Goal: Information Seeking & Learning: Learn about a topic

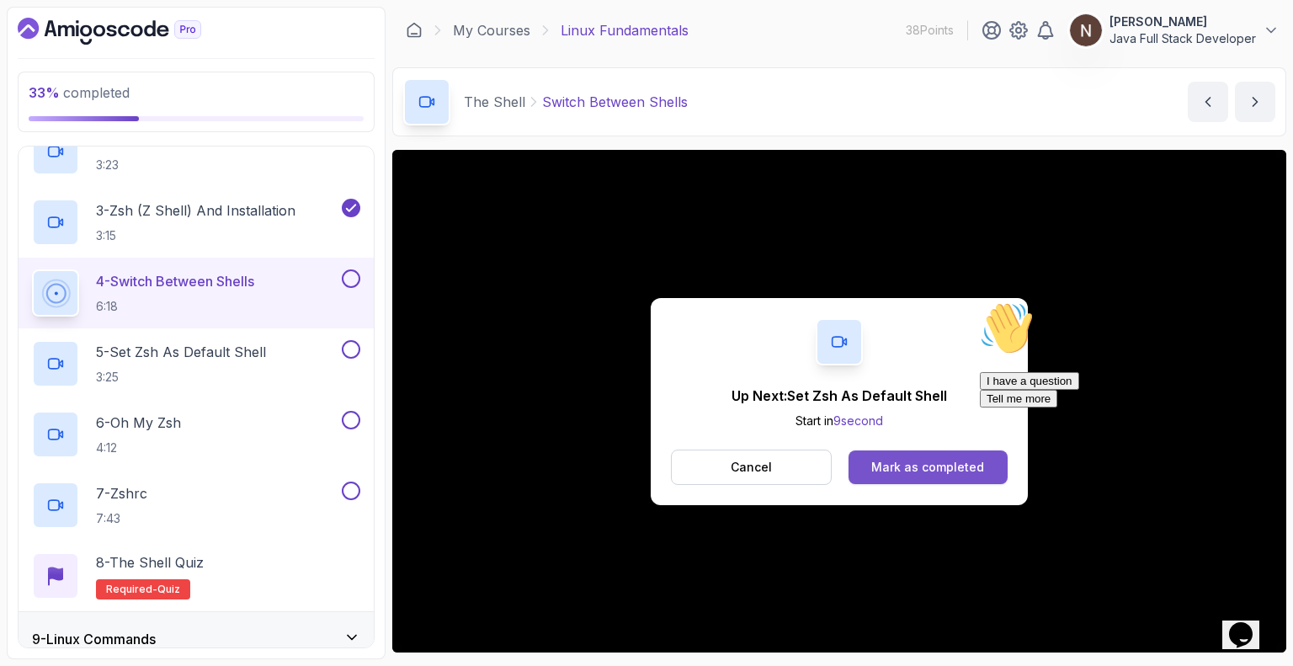
click at [645, 465] on div "Mark as completed" at bounding box center [927, 467] width 113 height 17
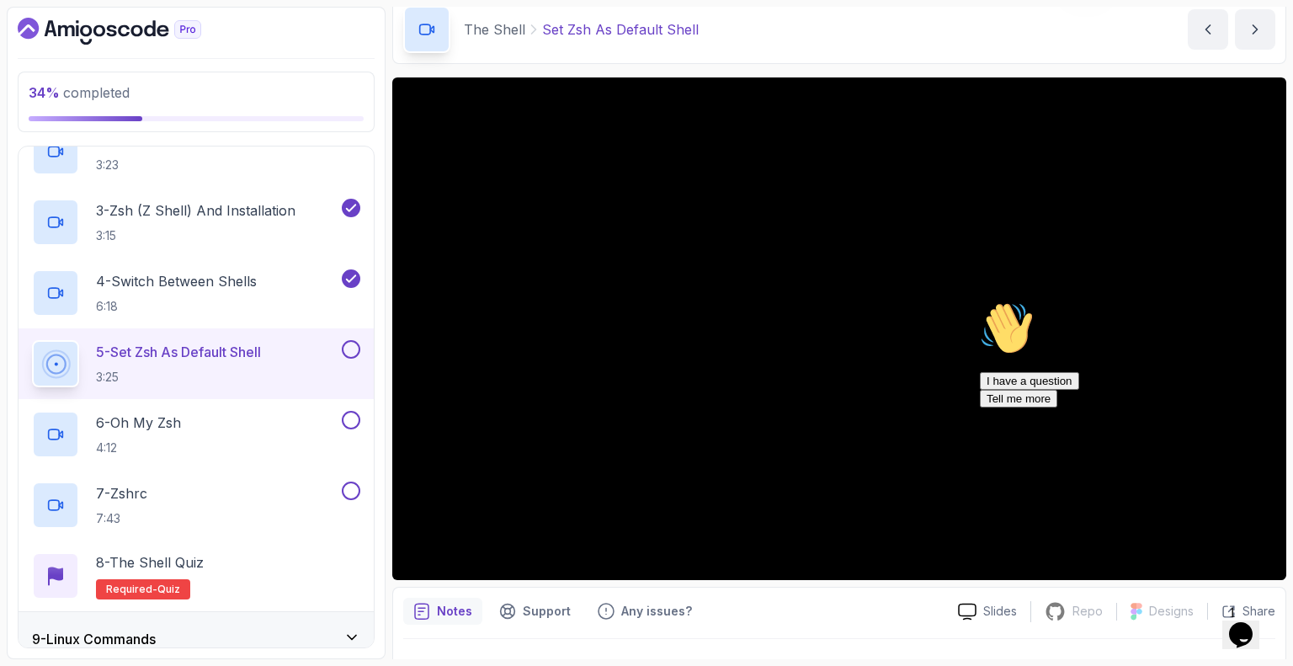
scroll to position [72, 0]
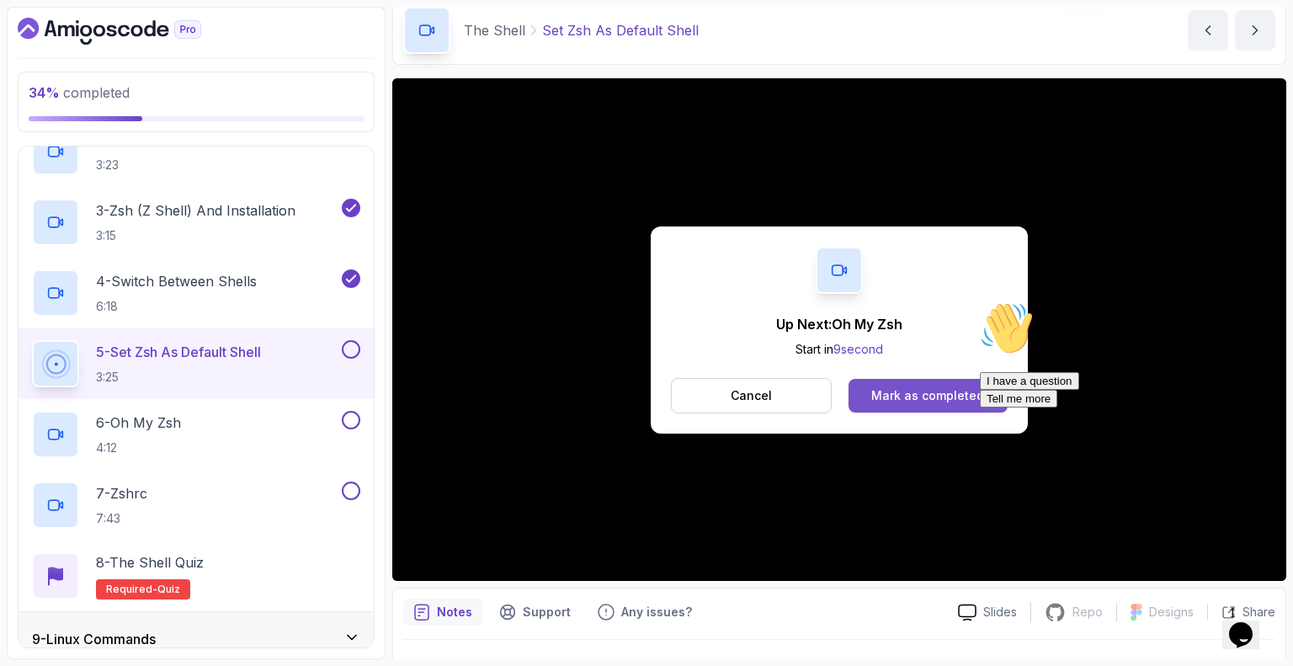
click at [645, 391] on div "Mark as completed" at bounding box center [927, 395] width 113 height 17
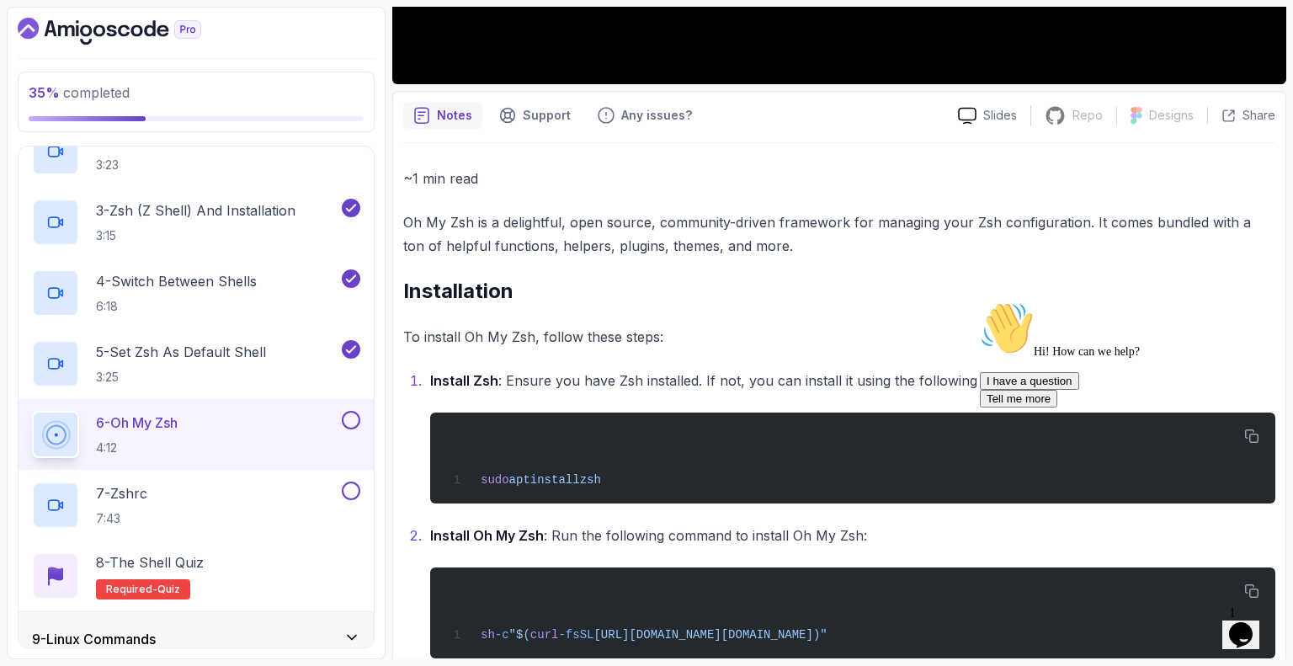
scroll to position [569, 0]
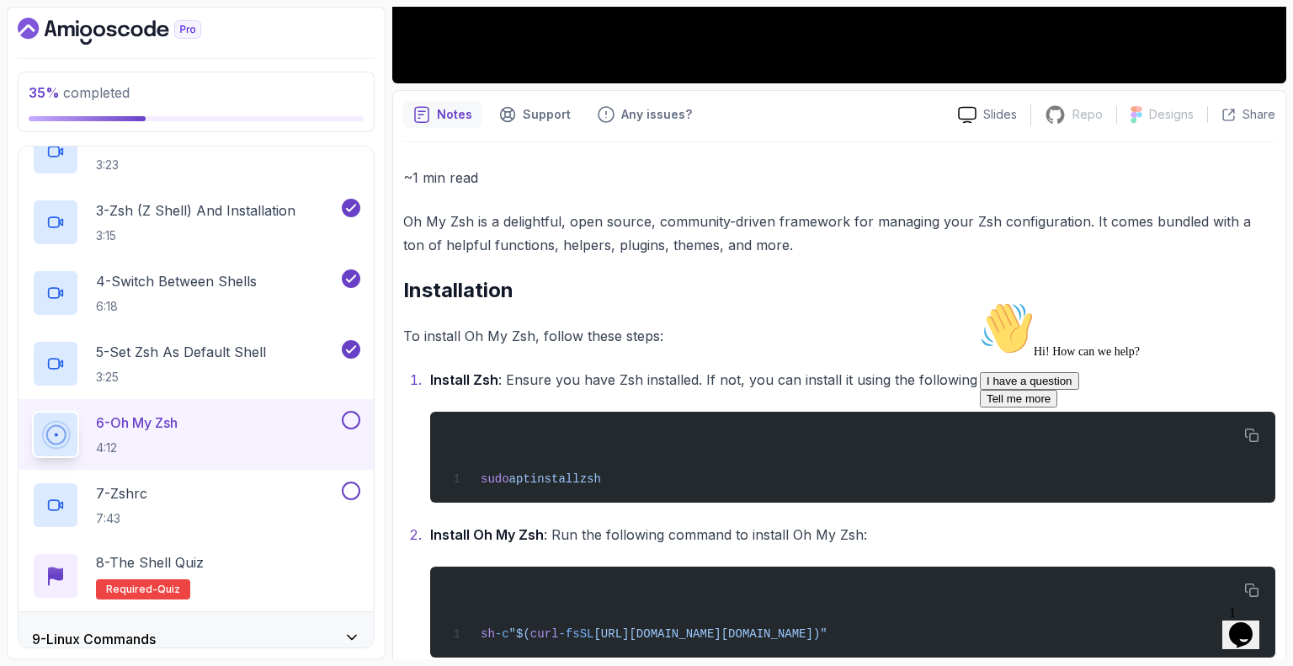
click at [645, 408] on div "Hi! How can we help? I have a question Tell me more" at bounding box center [1131, 354] width 303 height 106
click at [645, 301] on div "Chat attention grabber" at bounding box center [1131, 301] width 303 height 0
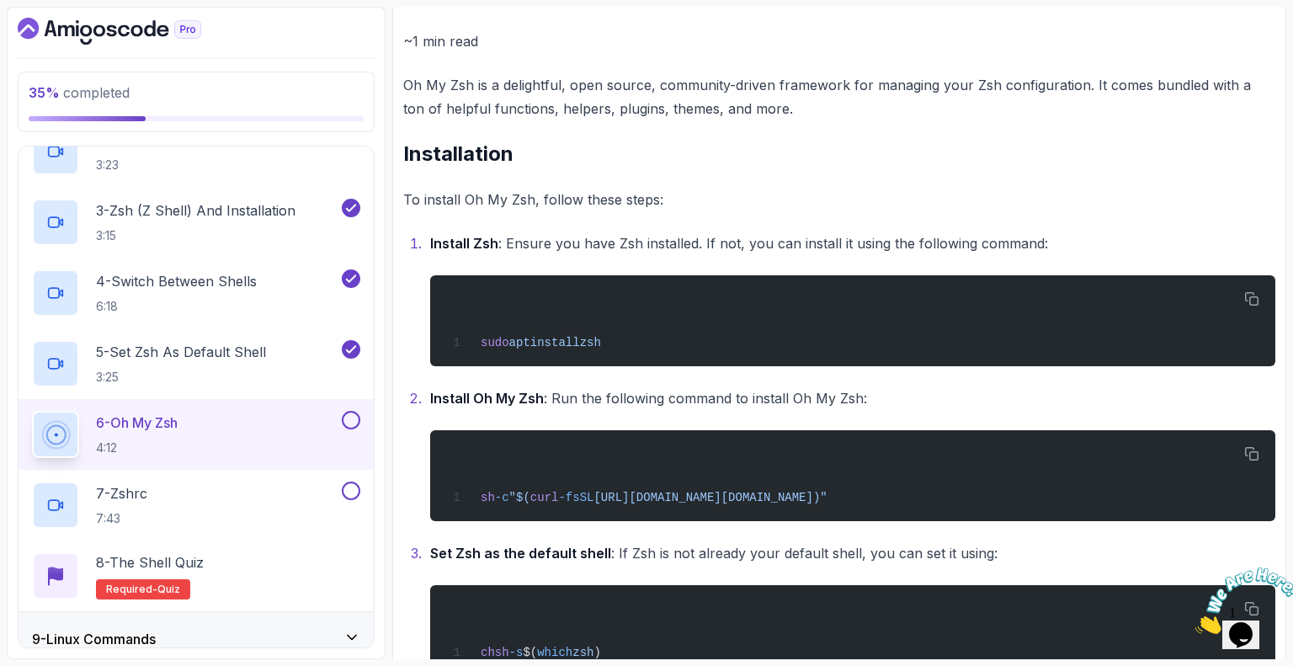
scroll to position [748, 0]
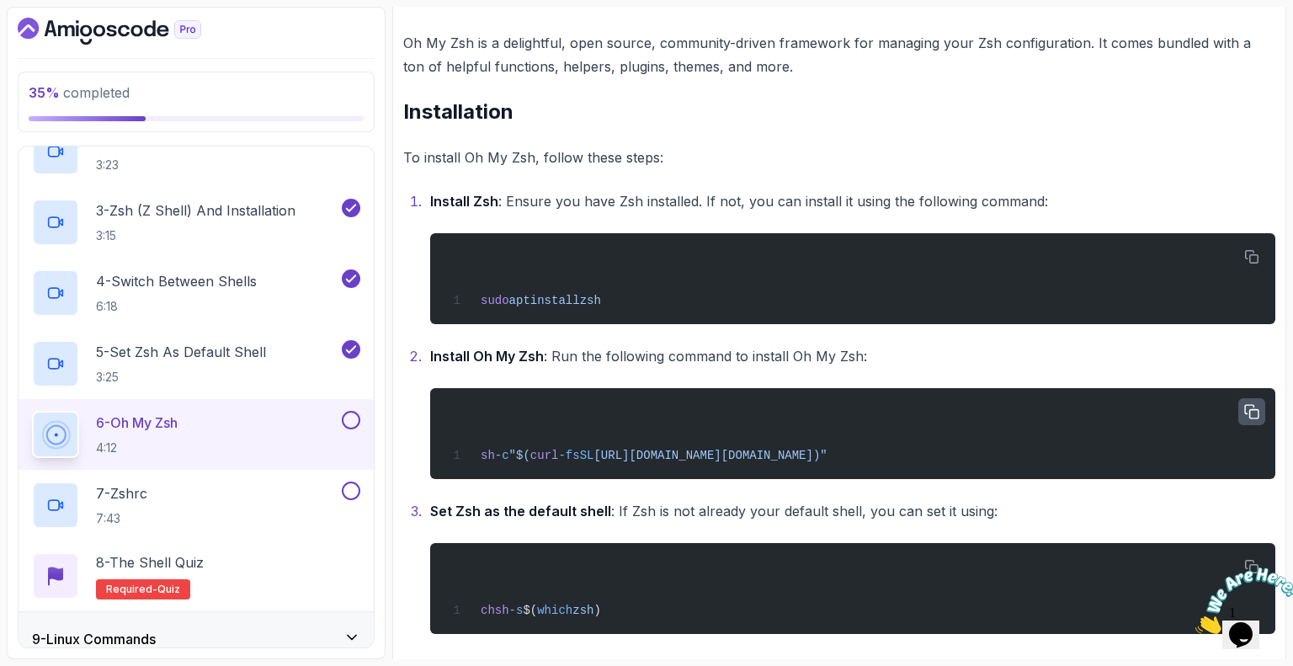
click at [645, 413] on icon "button" at bounding box center [1251, 412] width 15 height 15
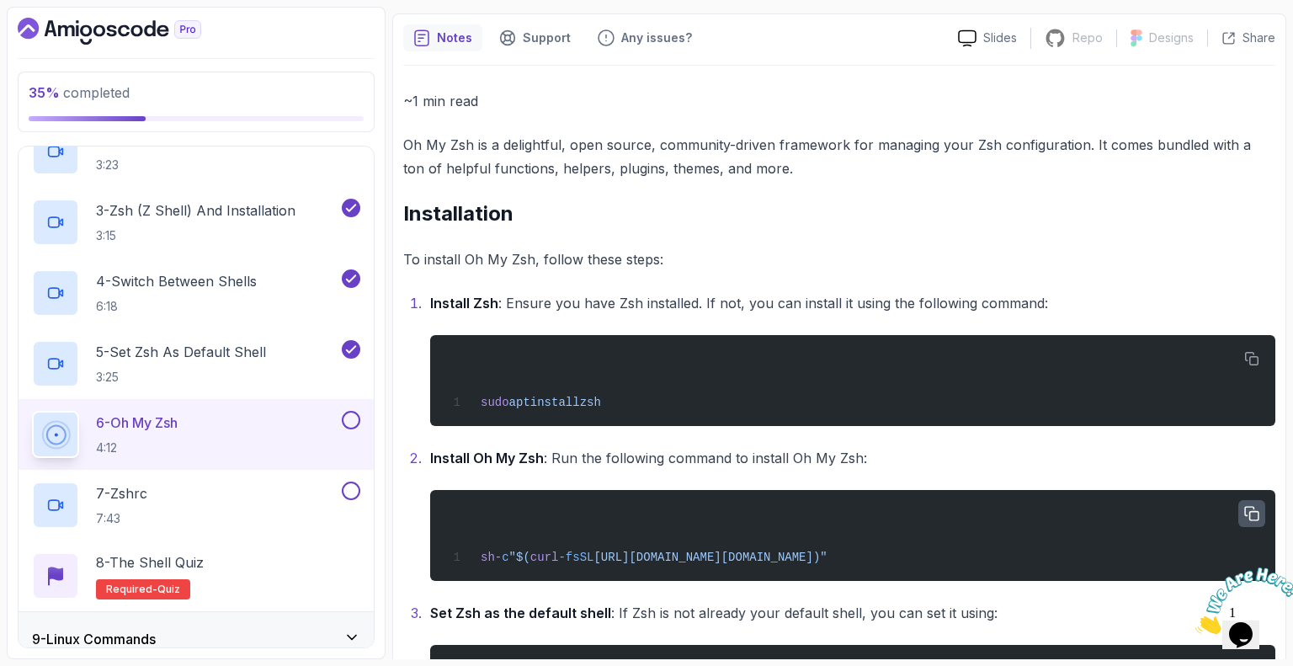
scroll to position [669, 0]
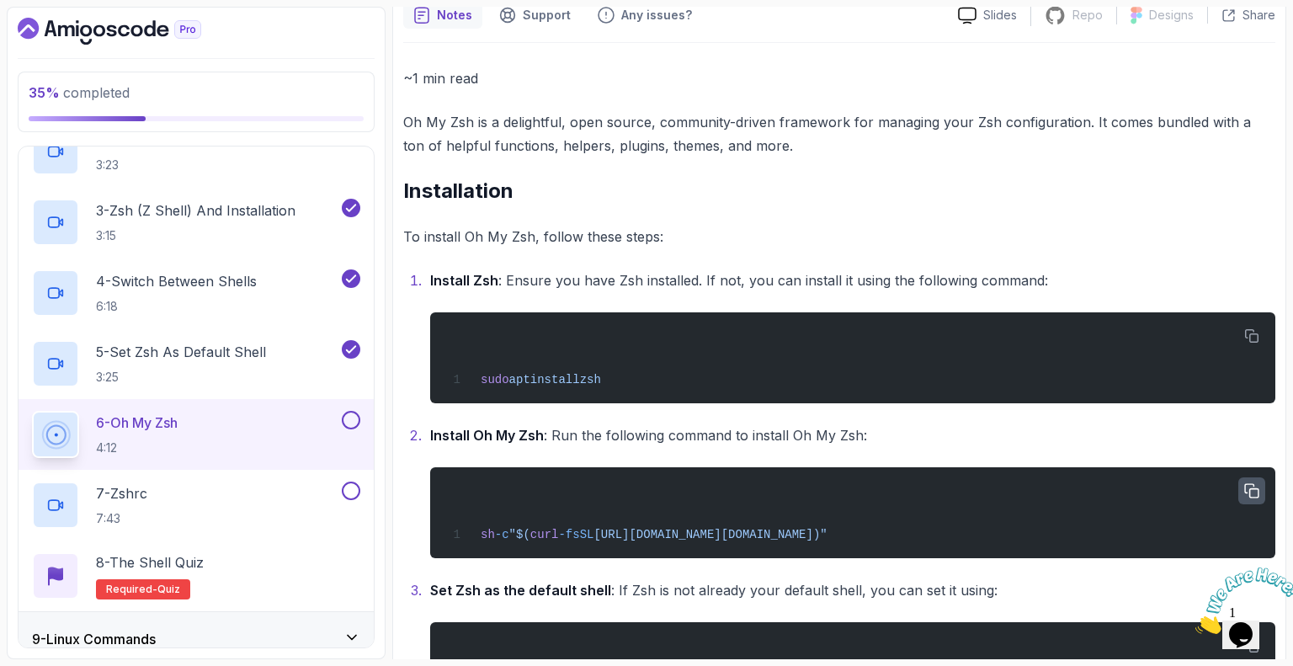
click at [645, 485] on icon "button" at bounding box center [1251, 491] width 15 height 15
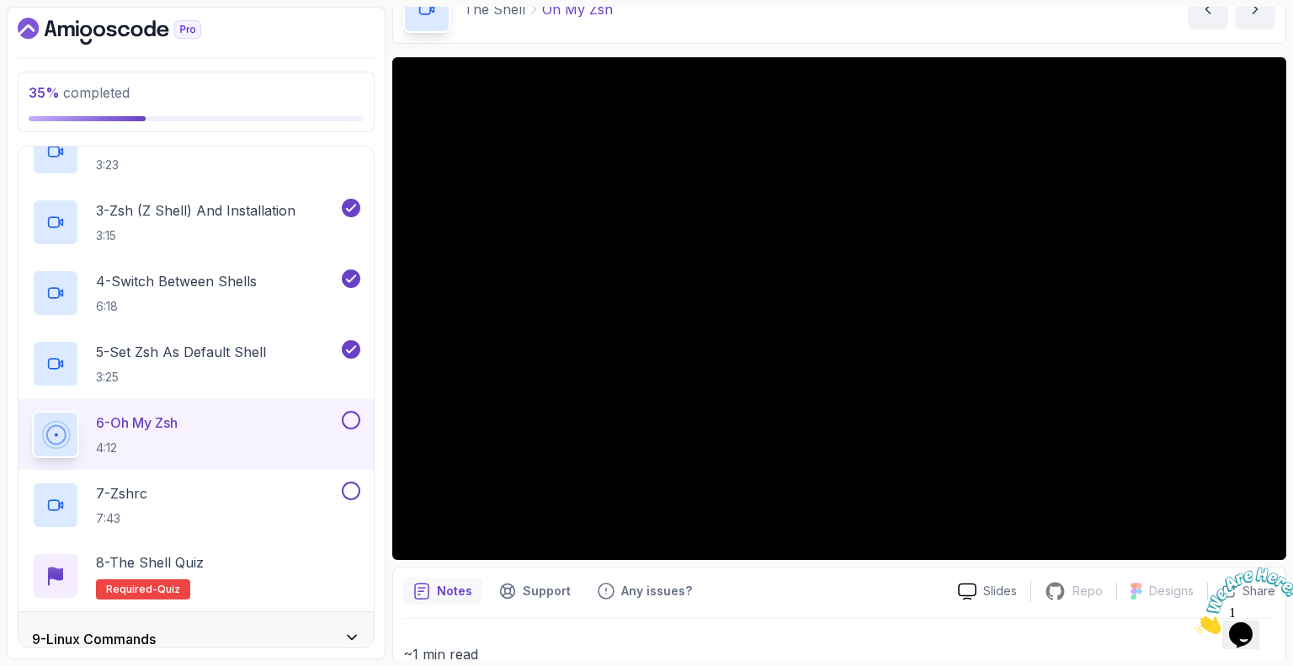
scroll to position [98, 0]
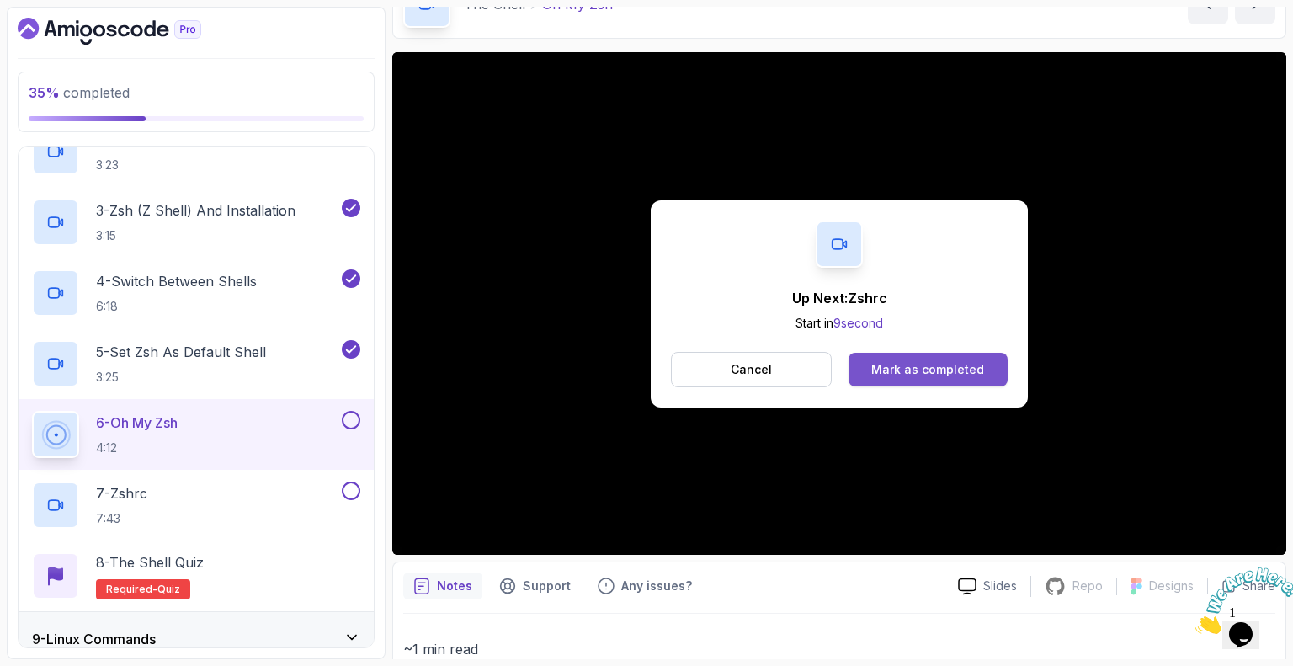
click at [645, 365] on div "Mark as completed" at bounding box center [927, 369] width 113 height 17
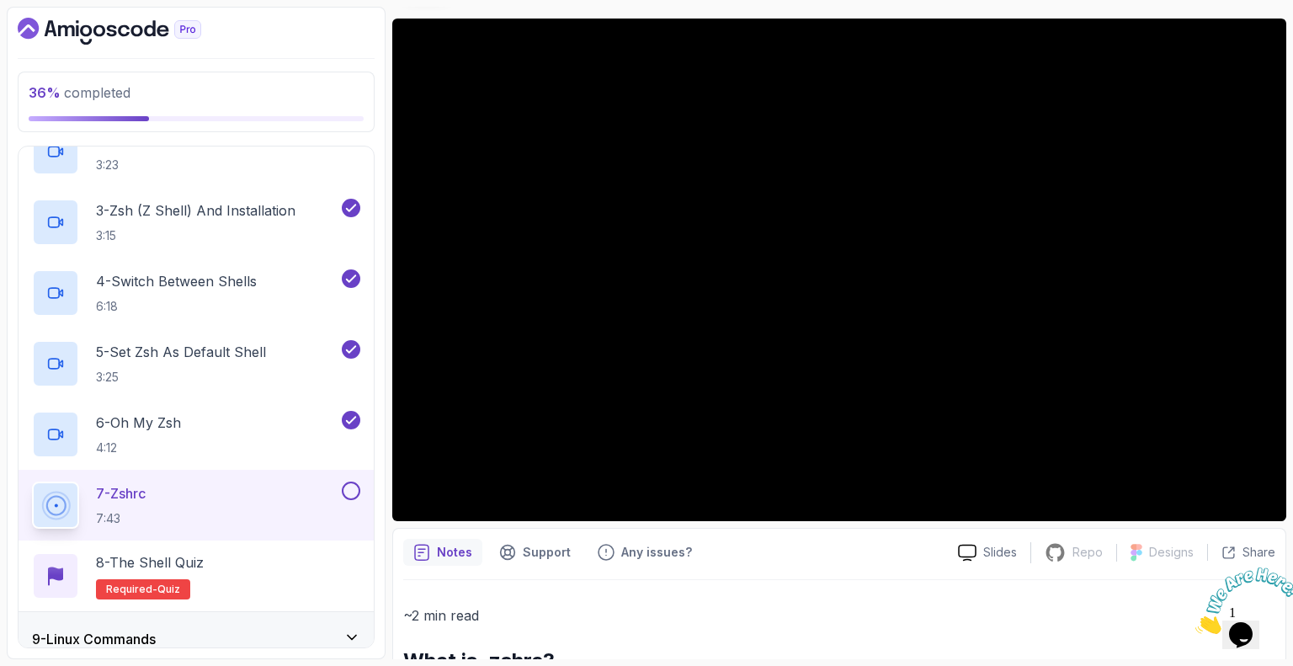
scroll to position [115, 0]
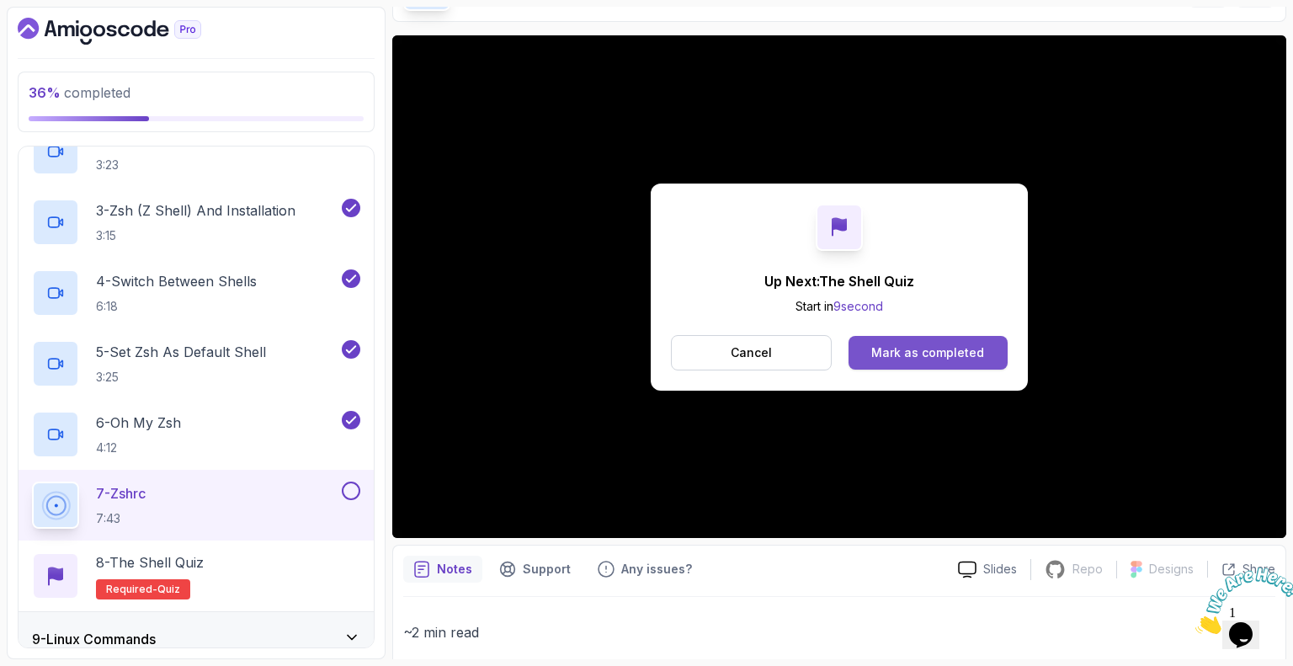
click at [645, 344] on div "Mark as completed" at bounding box center [927, 352] width 113 height 17
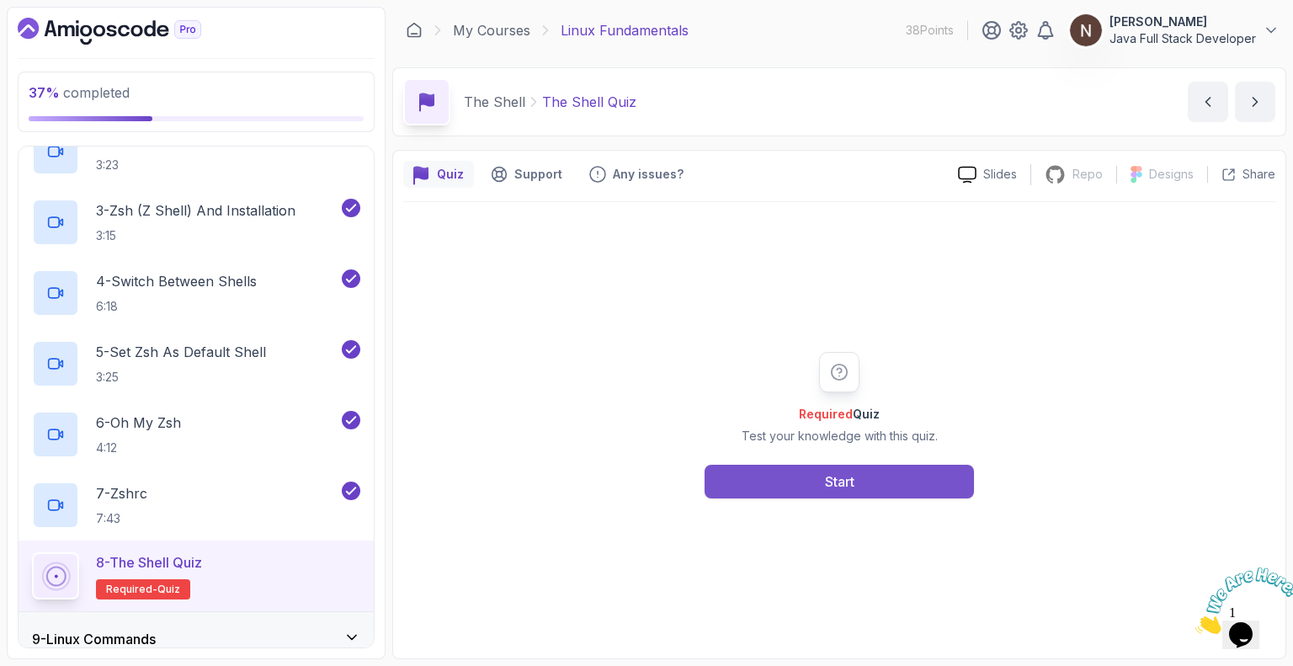
click at [645, 478] on div "Start" at bounding box center [839, 482] width 29 height 20
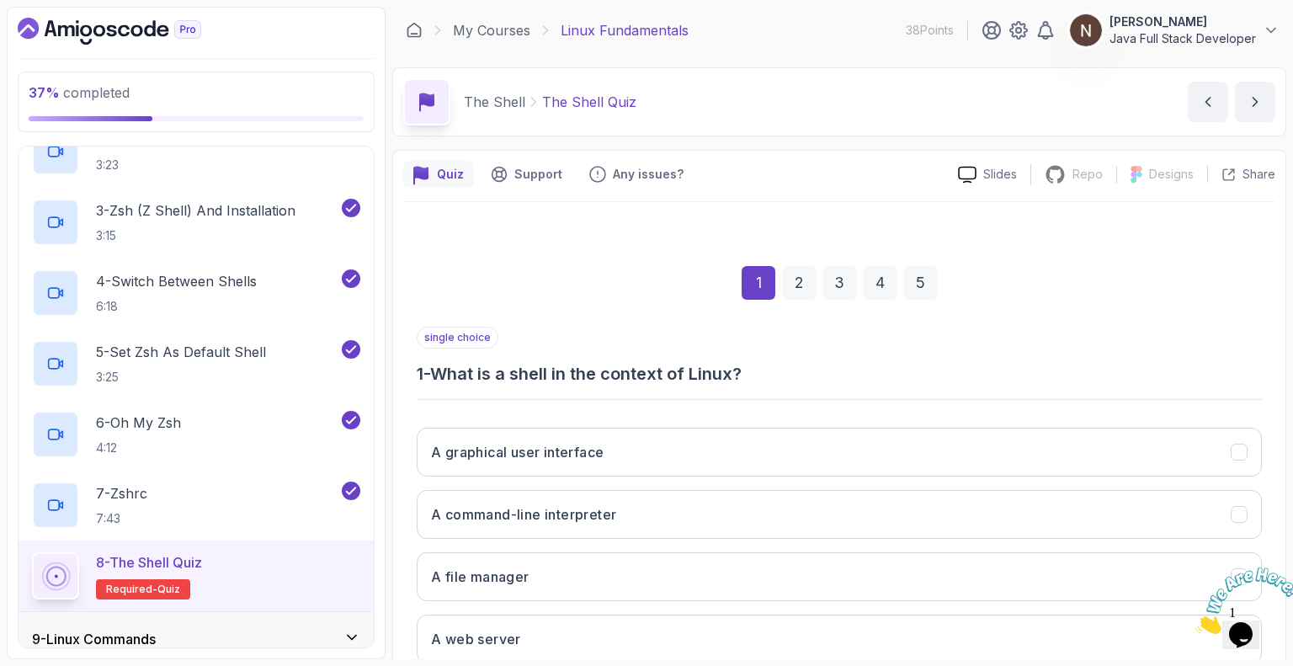
scroll to position [110, 0]
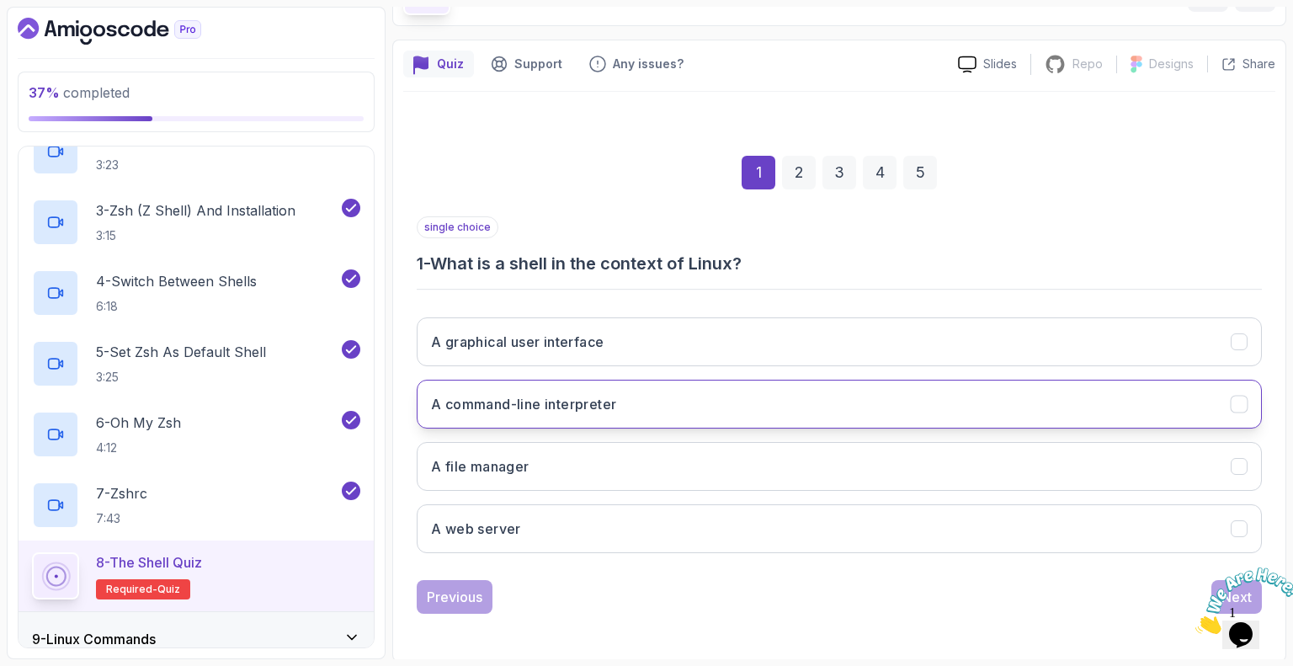
click at [645, 400] on icon "A command-line interpreter" at bounding box center [1240, 405] width 16 height 16
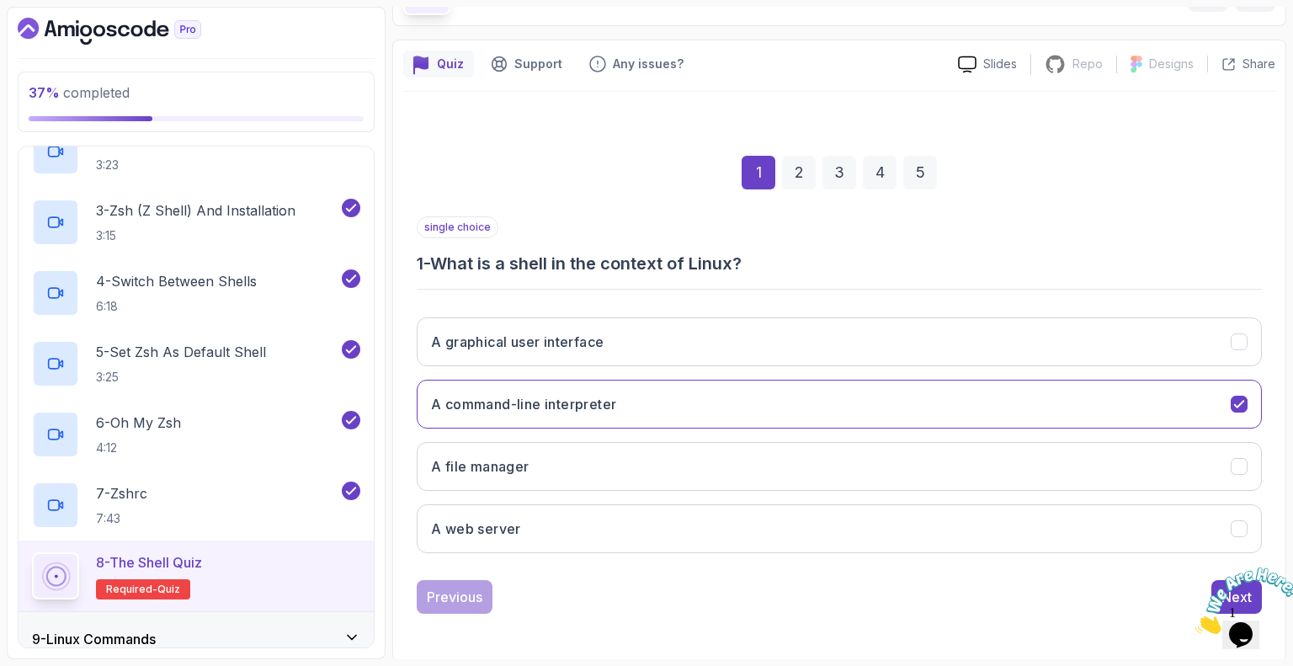
click at [645, 622] on icon "Close" at bounding box center [1196, 629] width 0 height 14
click at [645, 171] on div "2" at bounding box center [799, 173] width 34 height 34
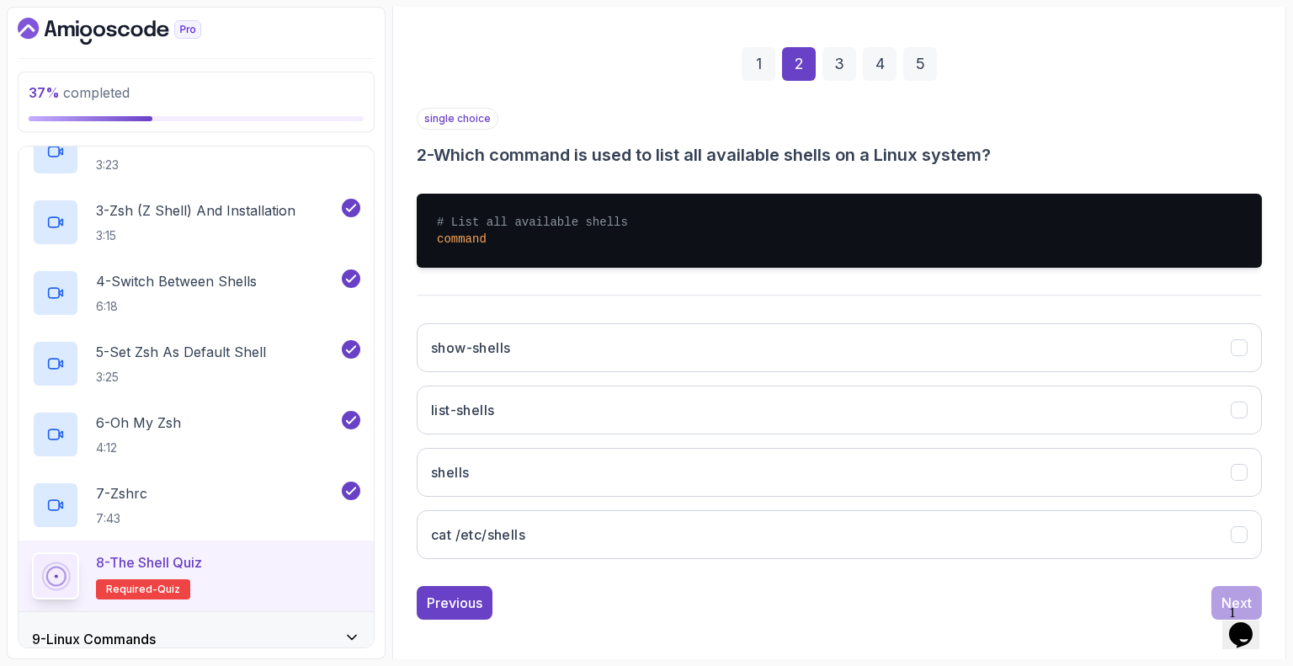
scroll to position [225, 0]
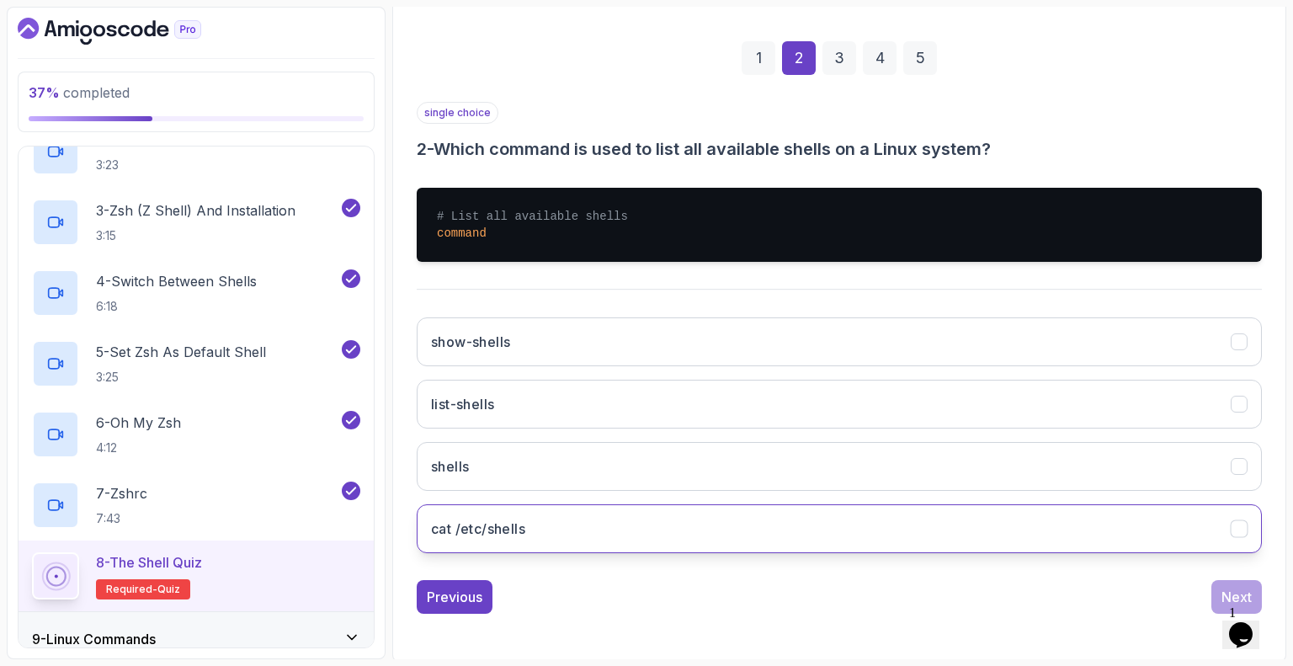
click at [645, 530] on icon "cat /etc/shells" at bounding box center [1238, 528] width 9 height 7
click at [645, 54] on div "3" at bounding box center [840, 58] width 34 height 34
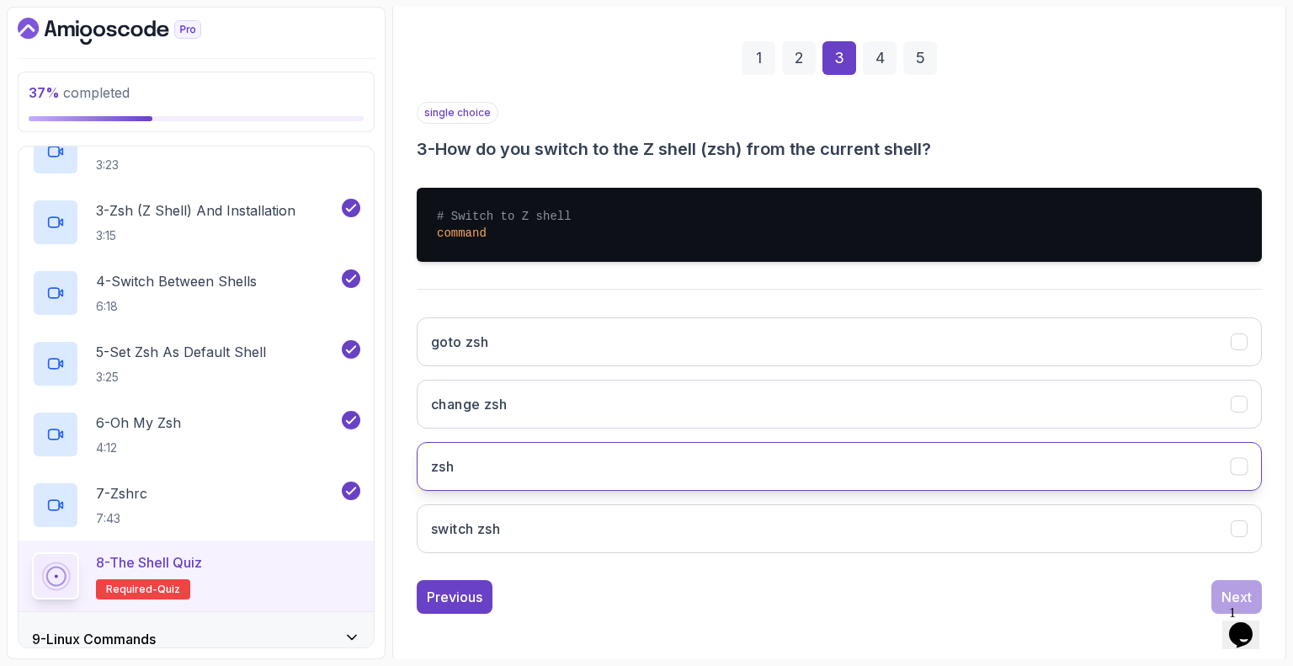
click at [645, 467] on icon "zsh" at bounding box center [1240, 467] width 16 height 16
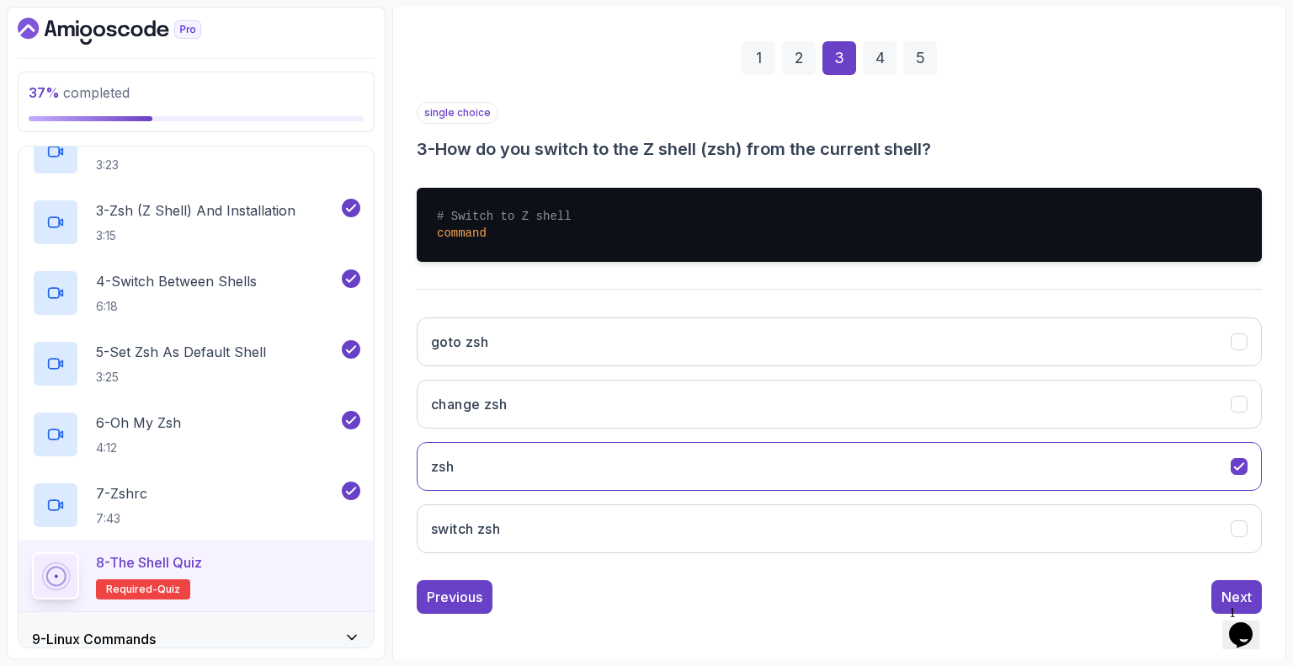
click at [645, 56] on div "4" at bounding box center [880, 58] width 34 height 34
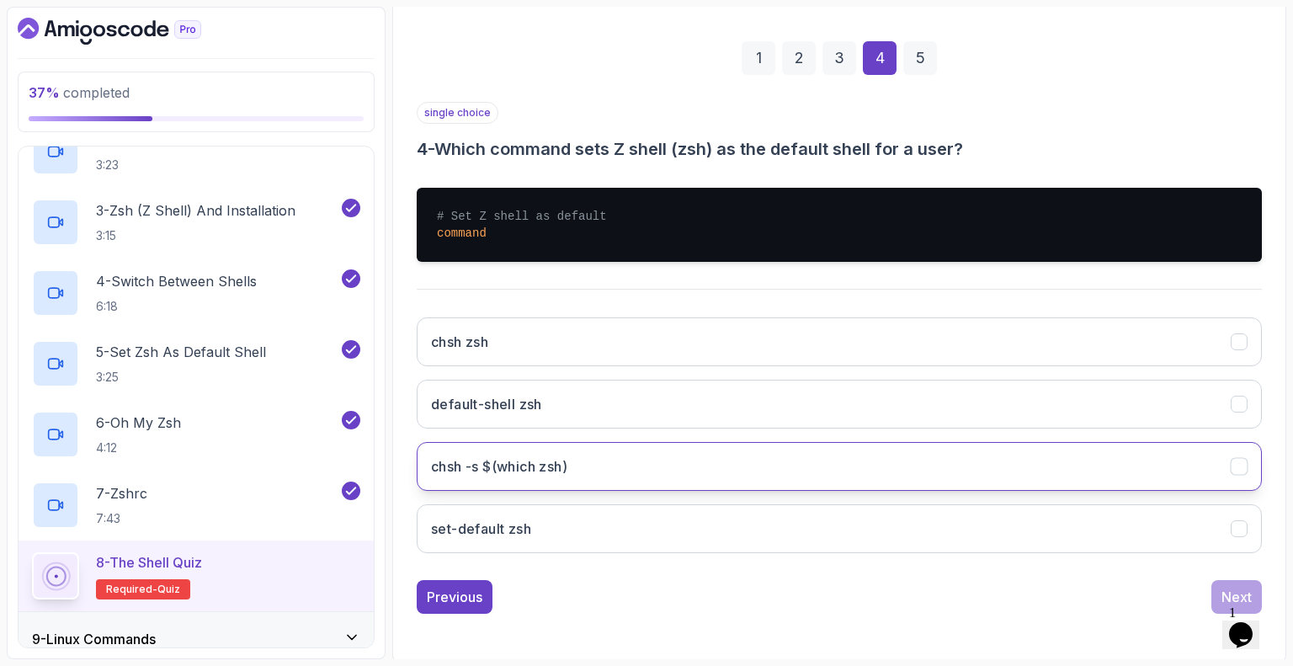
click at [645, 461] on icon "chsh -s $(which zsh)" at bounding box center [1240, 467] width 16 height 16
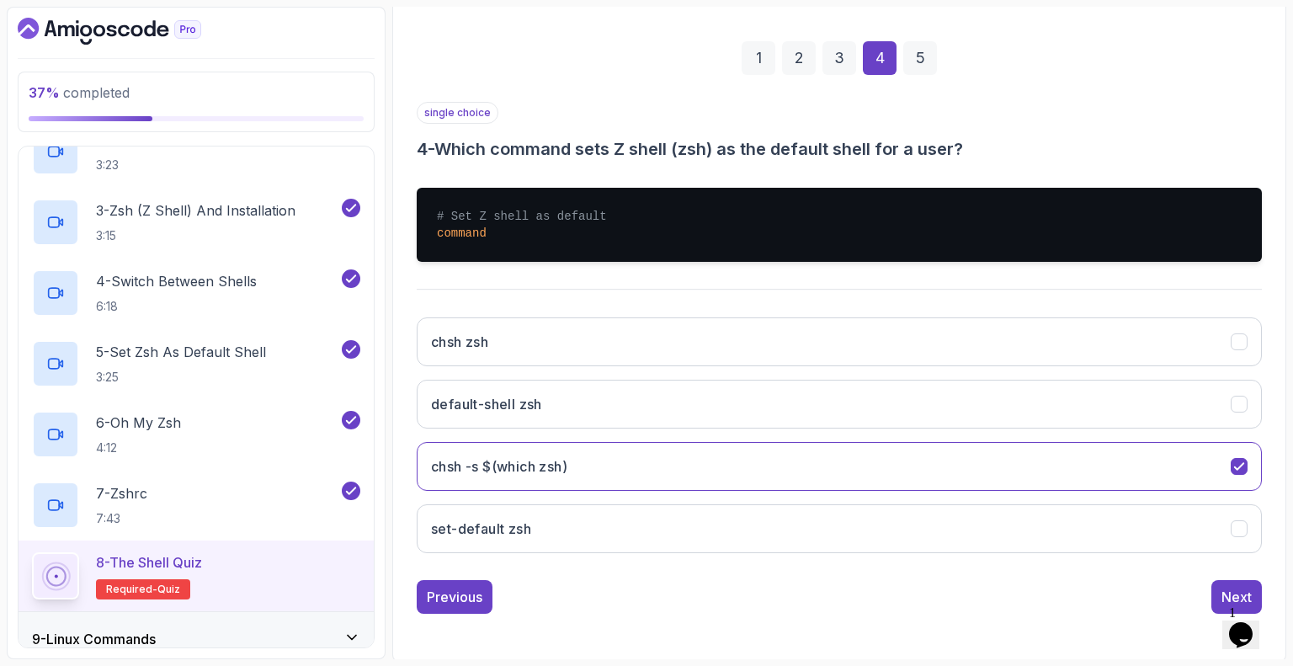
click at [645, 51] on div "5" at bounding box center [920, 58] width 34 height 34
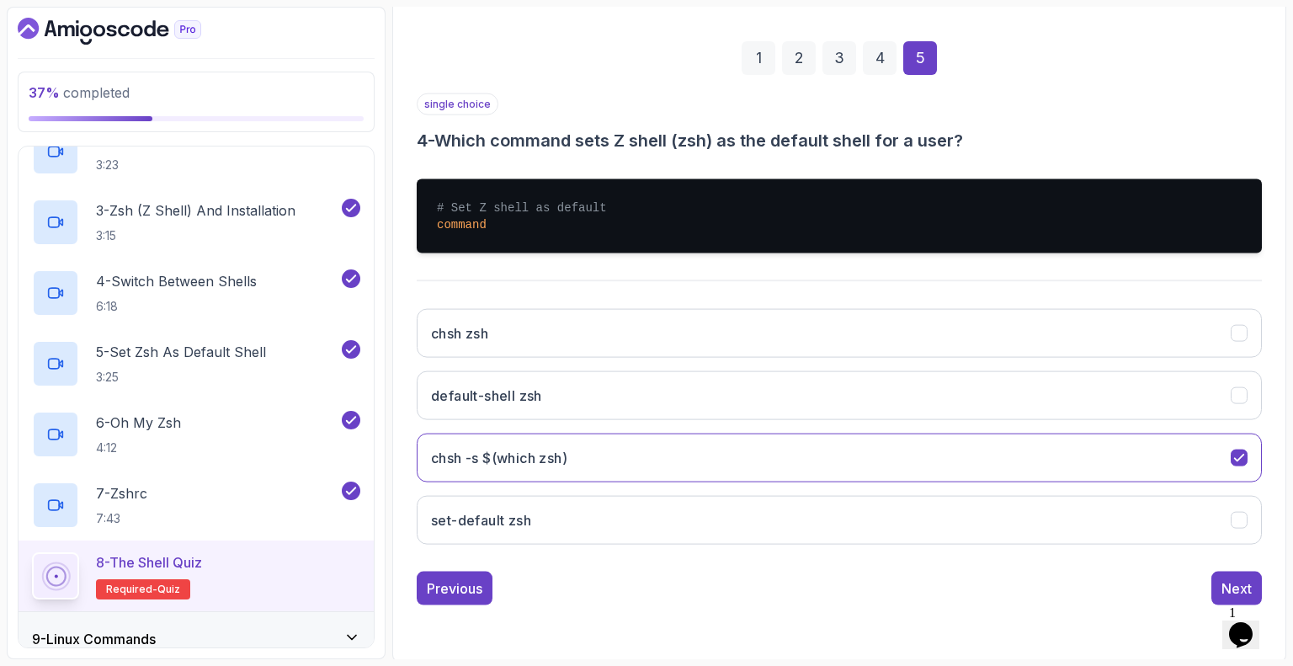
scroll to position [110, 0]
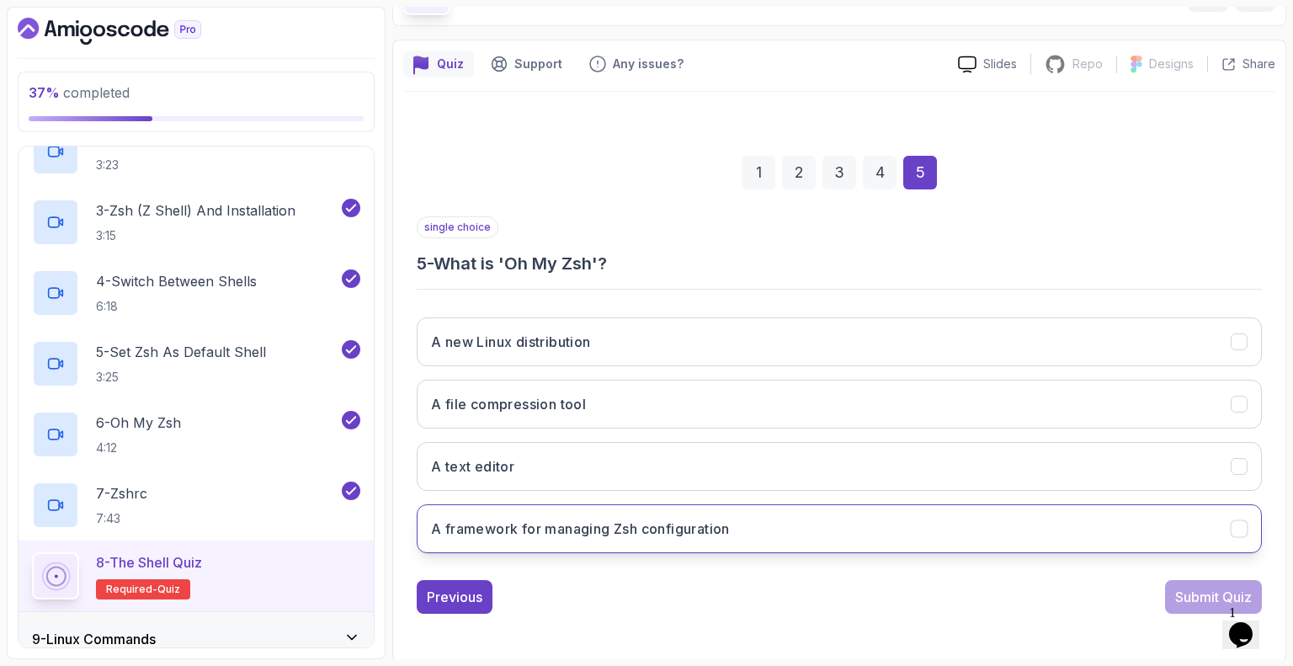
click at [645, 523] on button "A framework for managing Zsh configuration" at bounding box center [839, 528] width 845 height 49
click at [645, 589] on div "Submit Quiz" at bounding box center [1213, 597] width 77 height 20
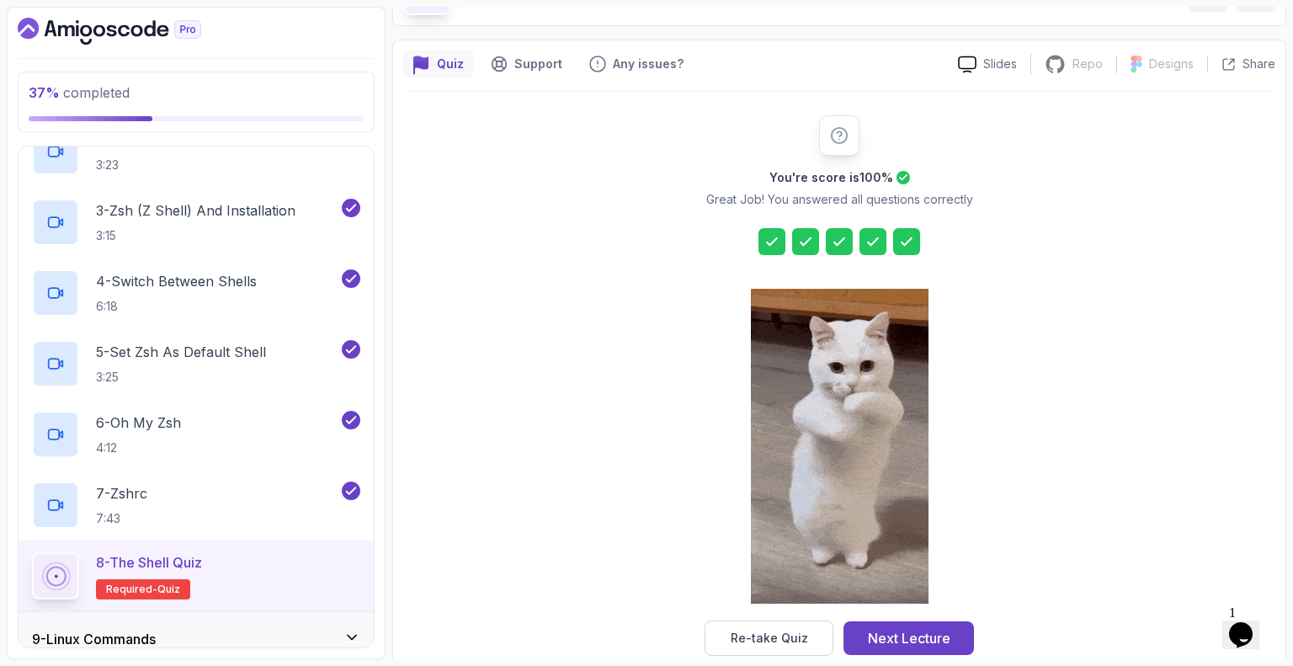
click at [645, 234] on div at bounding box center [772, 241] width 27 height 27
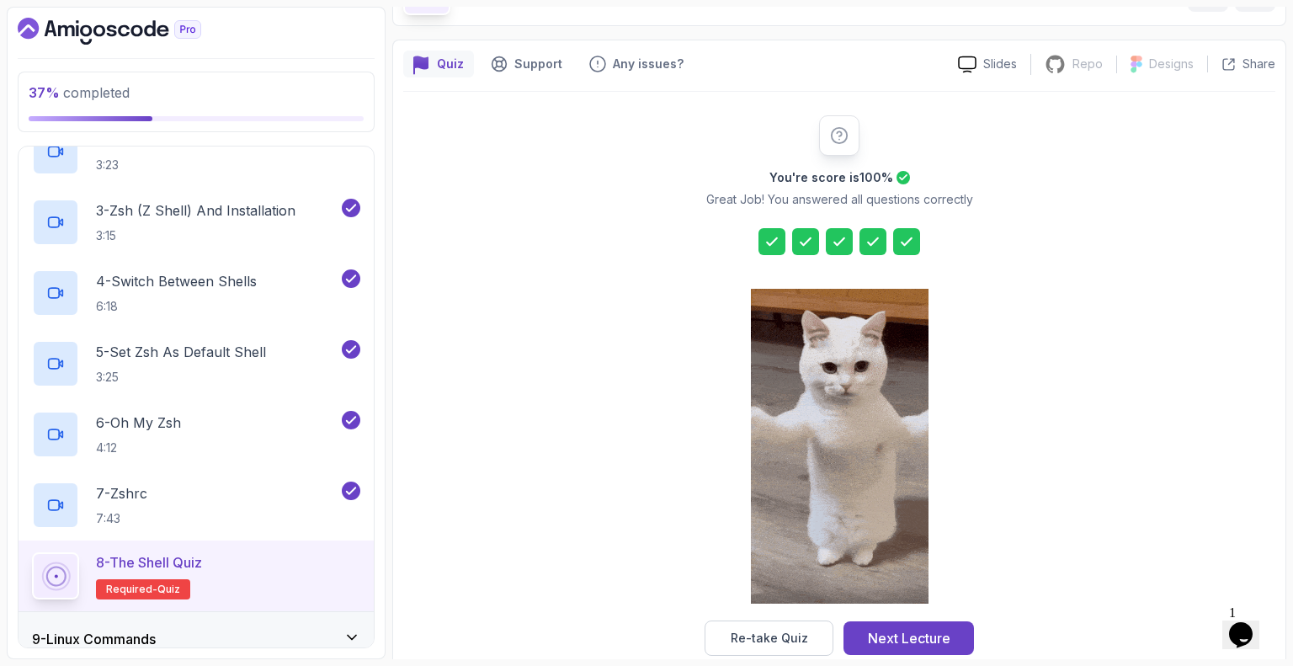
click at [645, 237] on icon at bounding box center [772, 241] width 17 height 17
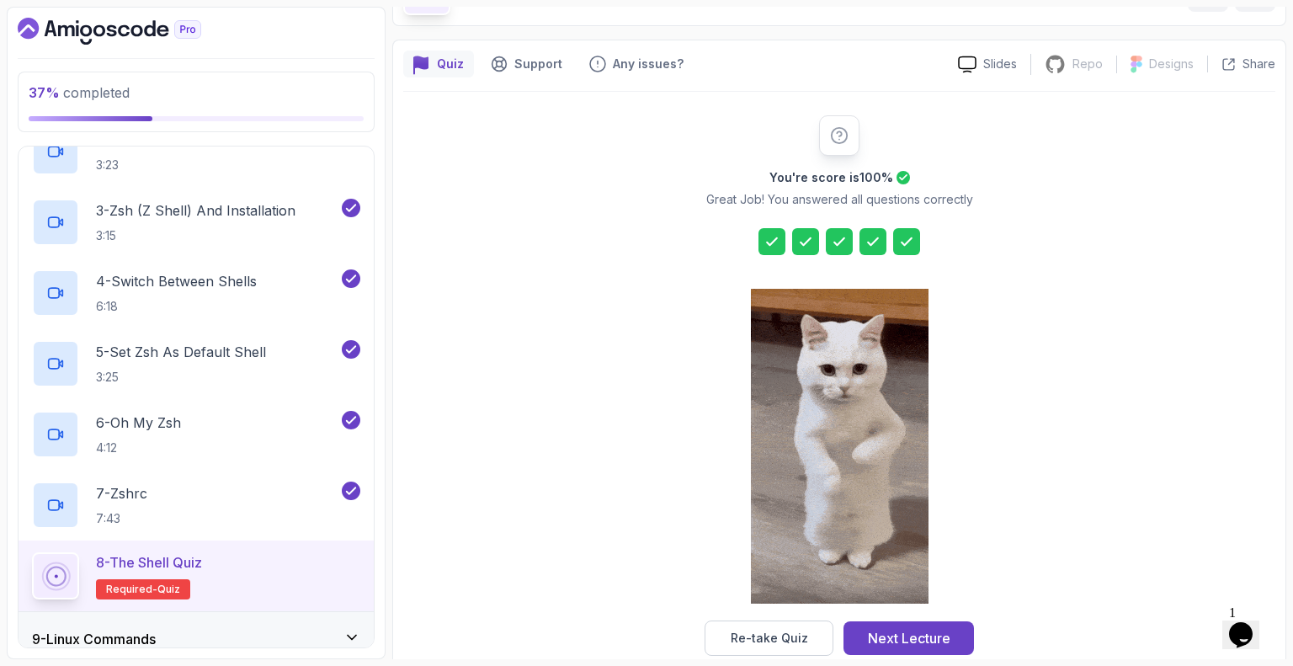
scroll to position [140, 0]
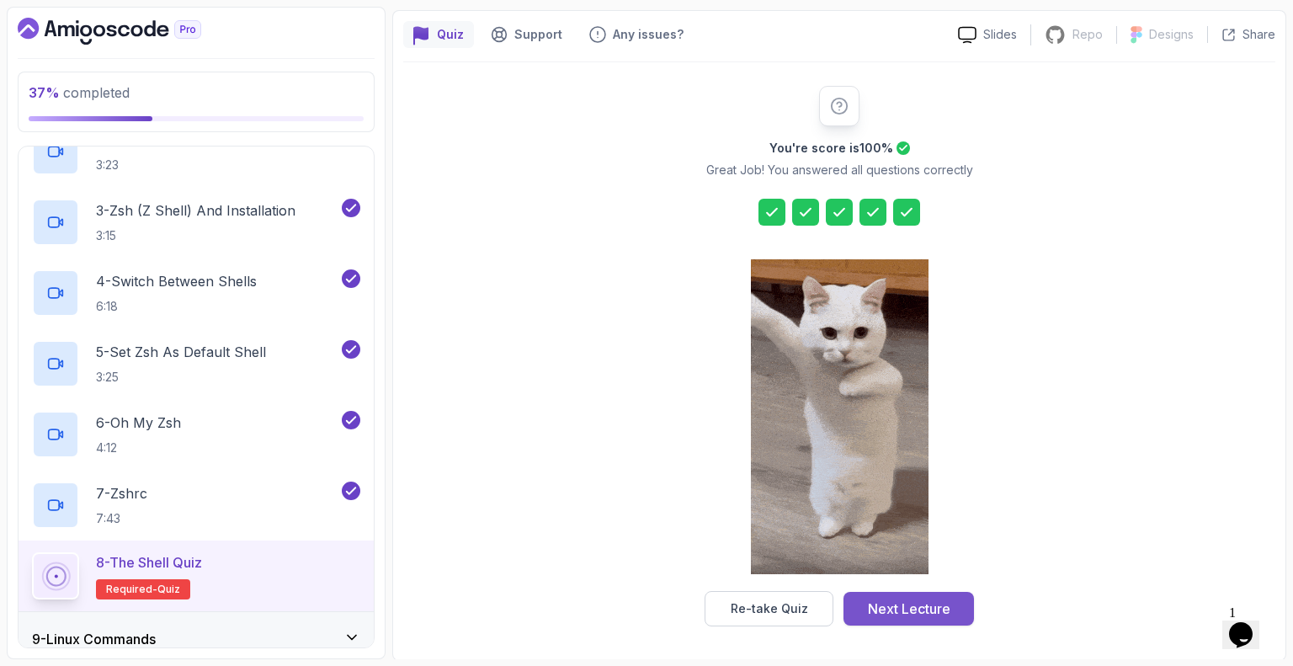
click at [645, 606] on div "Next Lecture" at bounding box center [909, 609] width 83 height 20
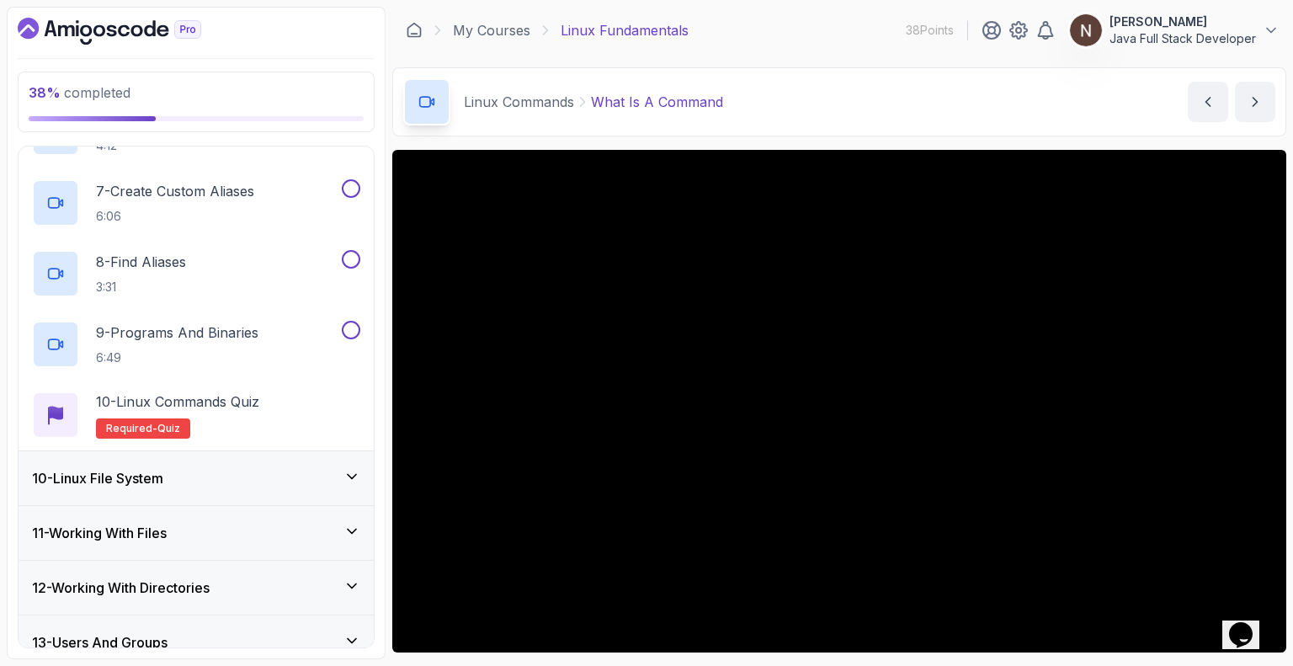
scroll to position [1023, 0]
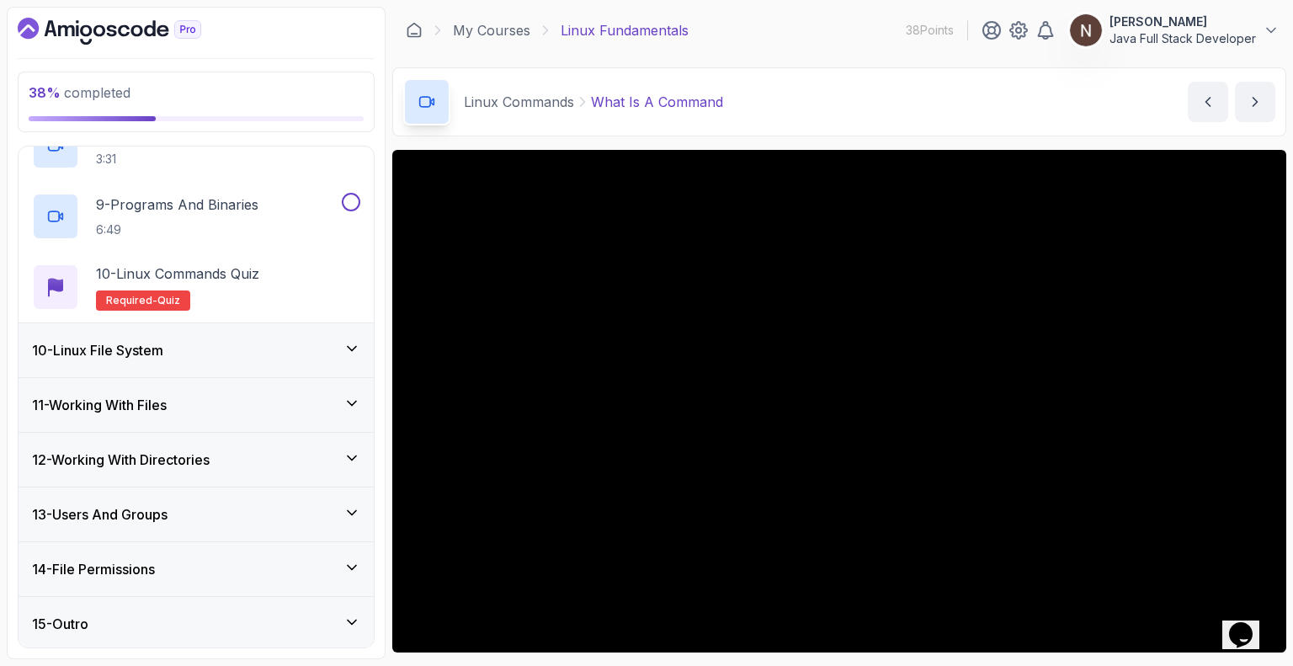
click at [243, 340] on div "10 - Linux File System" at bounding box center [196, 350] width 328 height 20
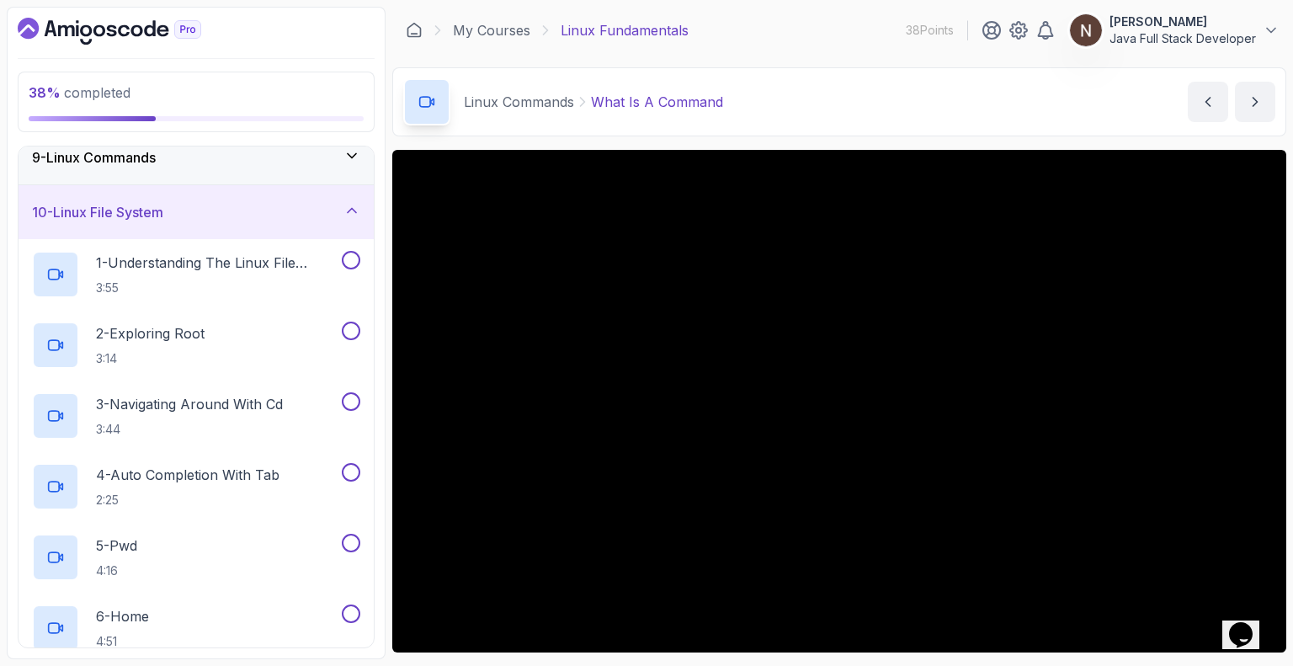
scroll to position [455, 0]
click at [645, 631] on icon "Chat widget" at bounding box center [1241, 634] width 24 height 25
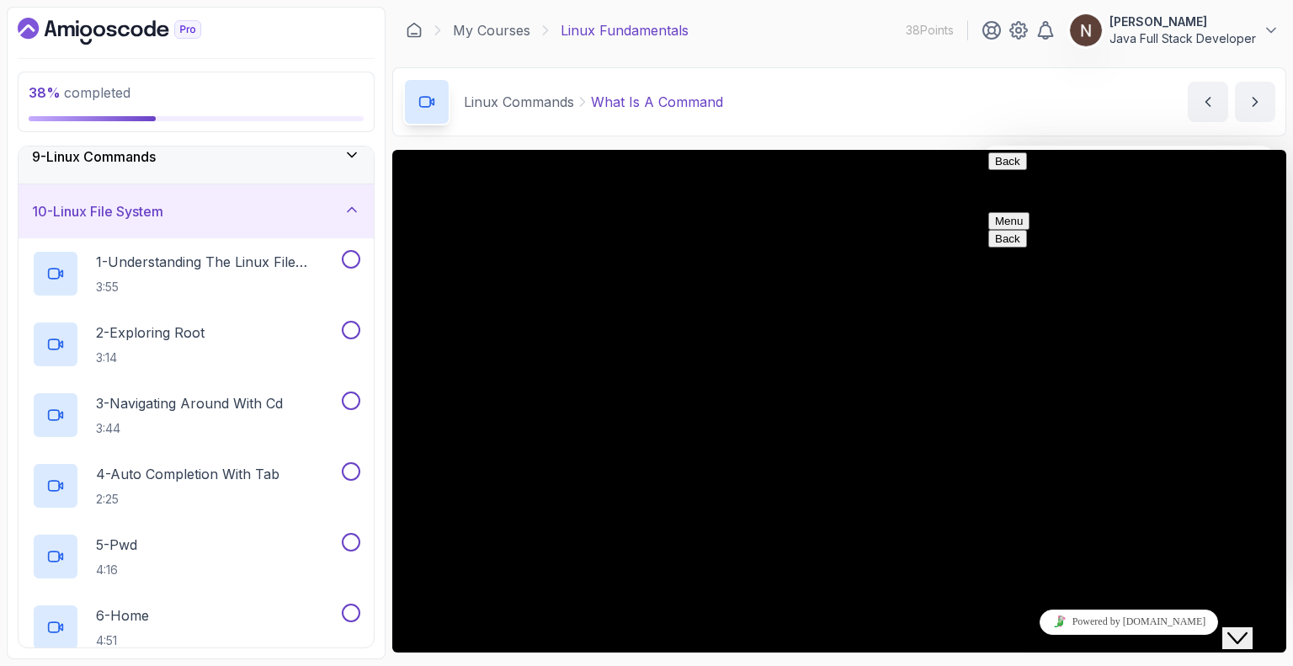
click at [645, 627] on button "Close Chat This icon closes the chat window." at bounding box center [1238, 638] width 30 height 22
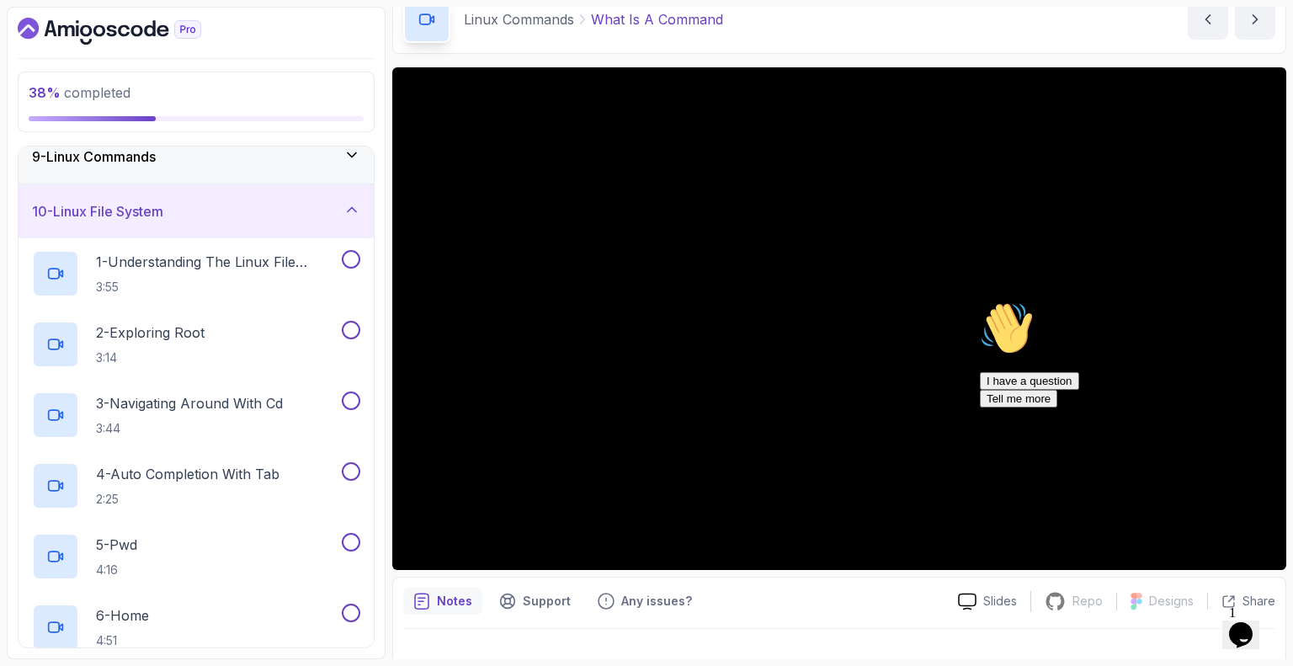
scroll to position [60, 0]
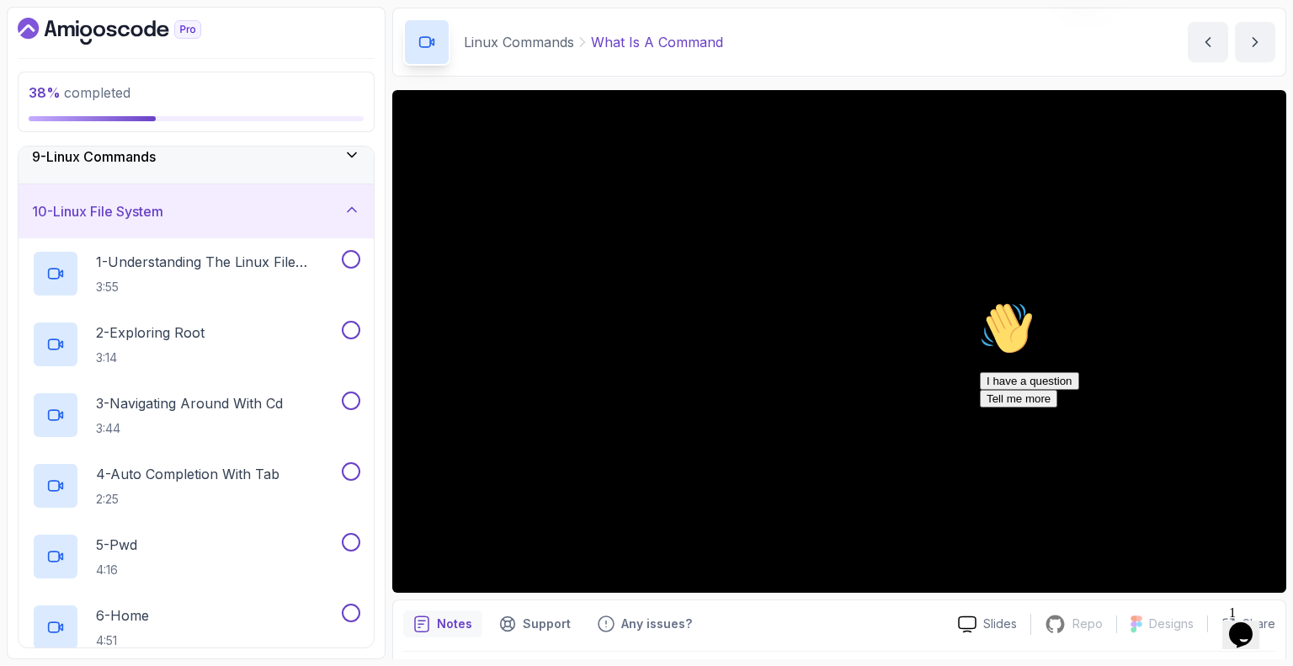
click at [645, 301] on icon "Chat attention grabber" at bounding box center [980, 301] width 0 height 0
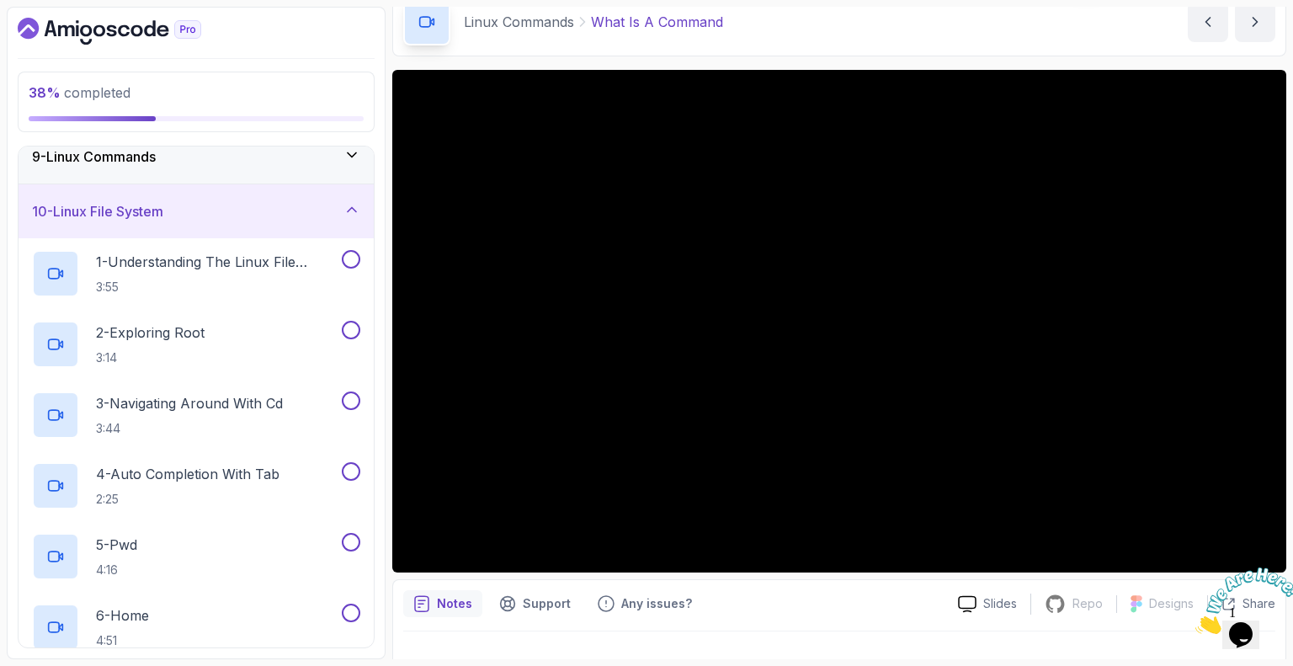
scroll to position [0, 0]
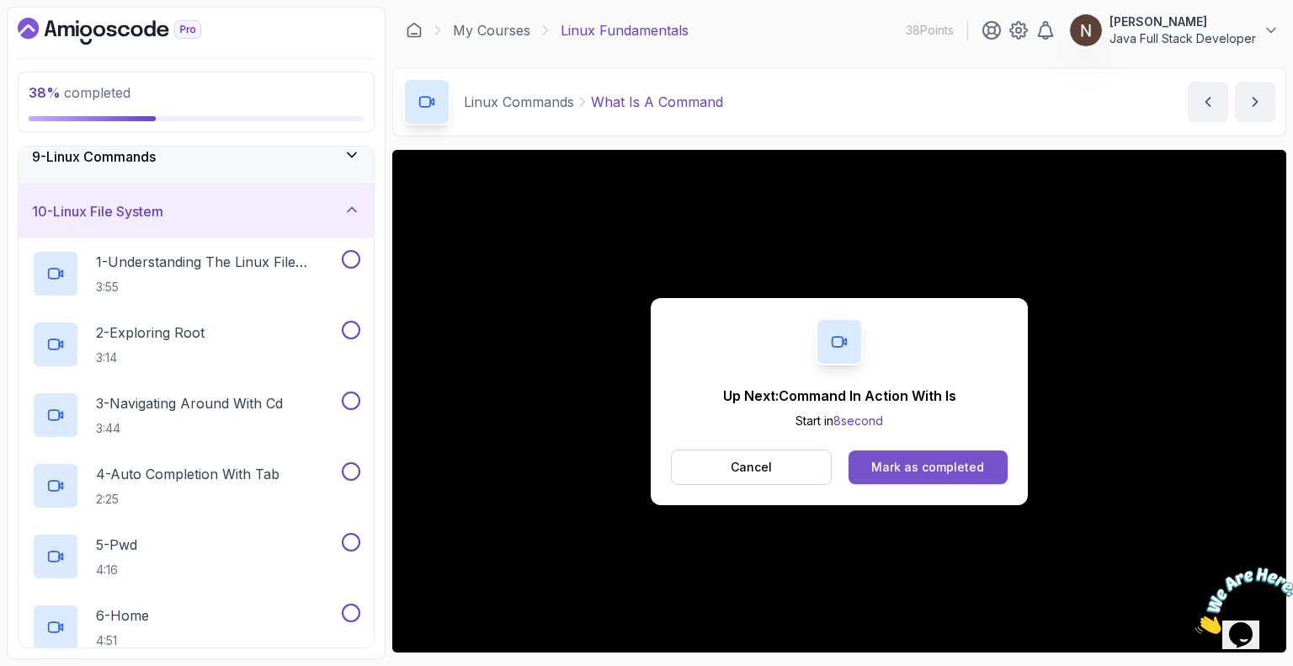
click at [645, 468] on div "Mark as completed" at bounding box center [927, 467] width 113 height 17
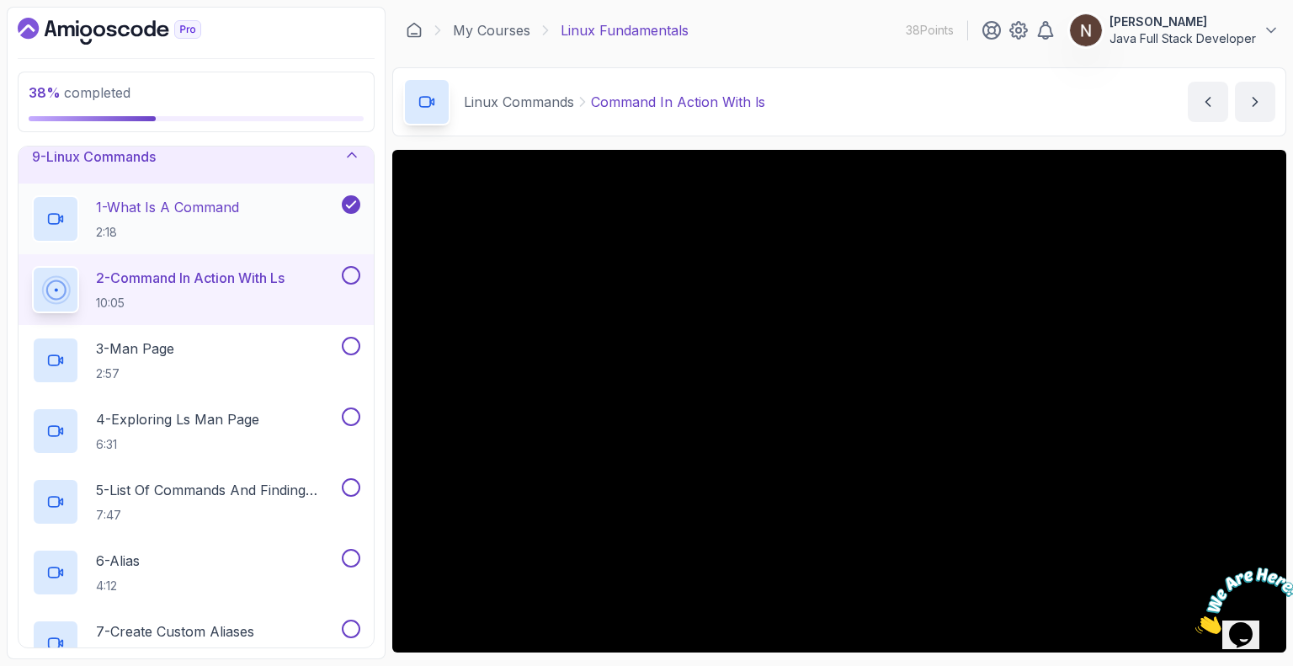
click at [153, 205] on p "1 - What Is A Command" at bounding box center [167, 207] width 143 height 20
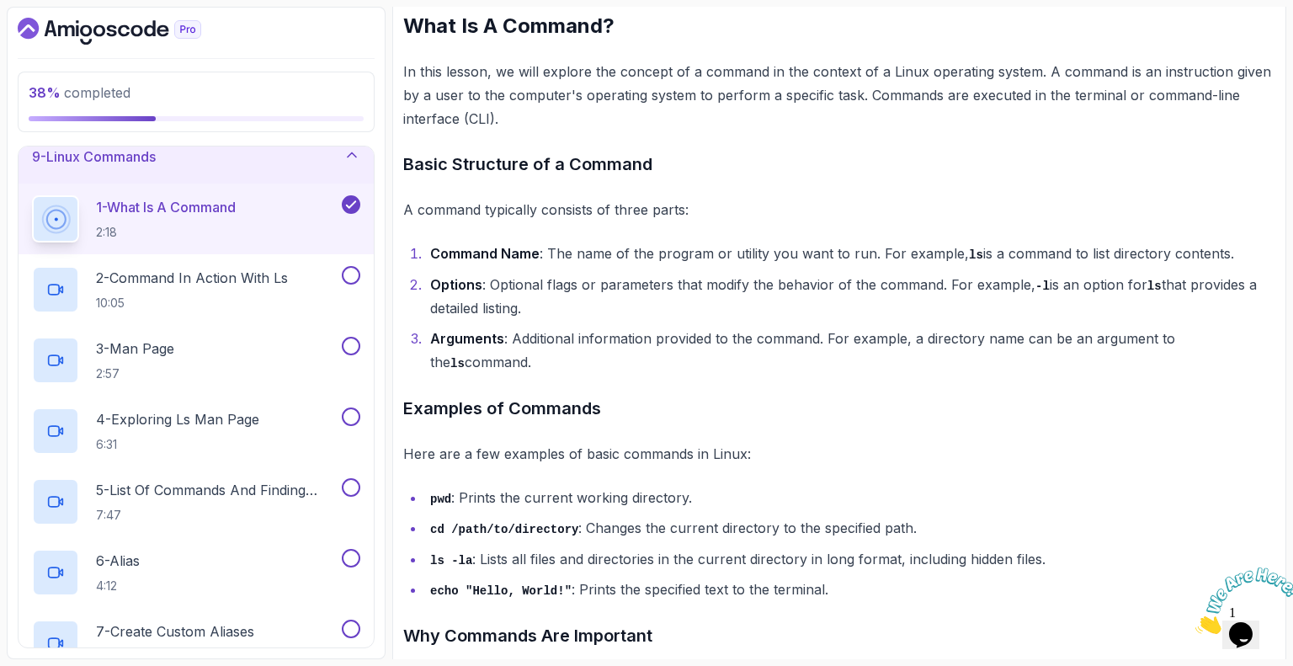
scroll to position [898, 0]
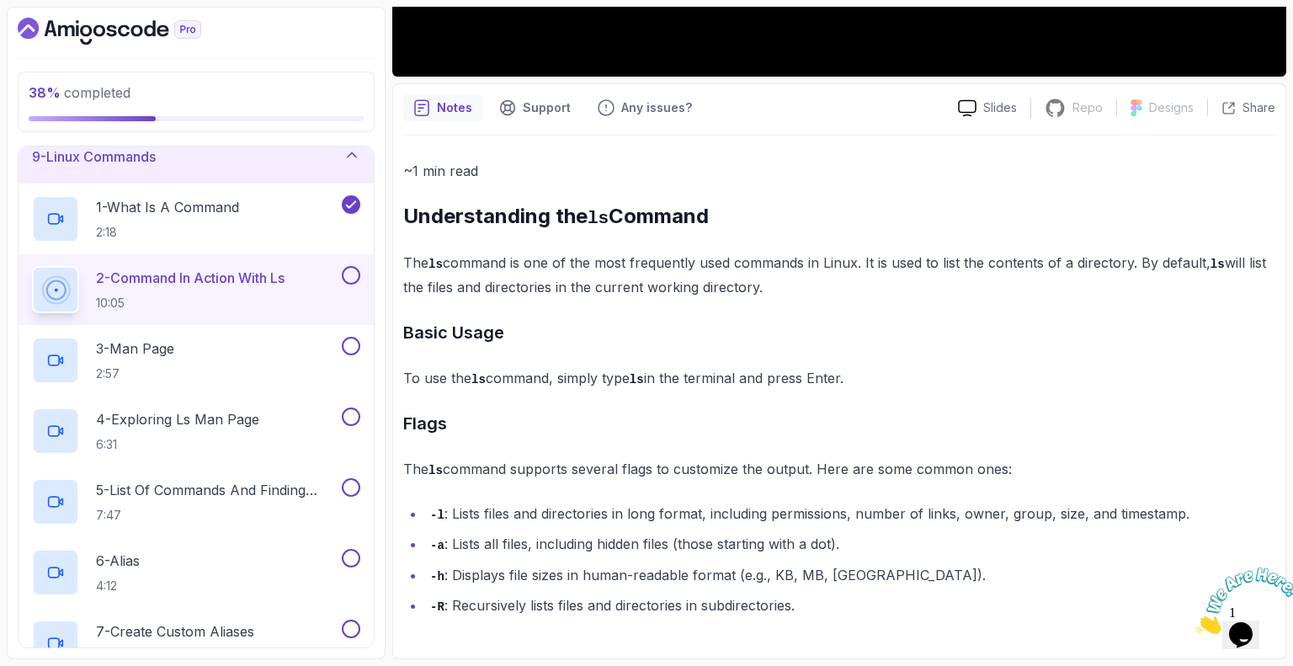
scroll to position [571, 0]
